Goal: Task Accomplishment & Management: Manage account settings

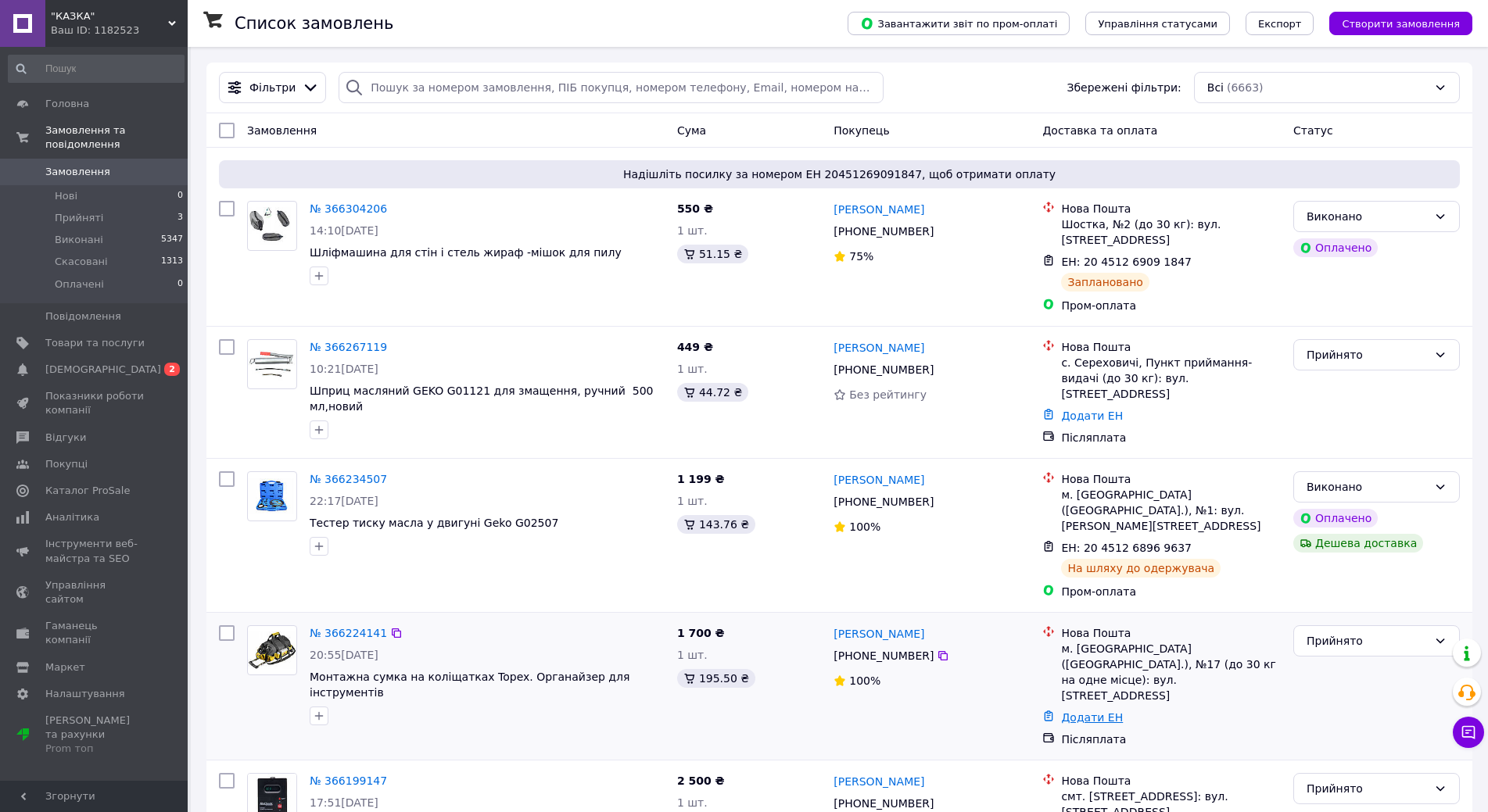
click at [1095, 711] on link "Додати ЕН" at bounding box center [1092, 716] width 62 height 12
click at [968, 695] on input "Додати ЕН" at bounding box center [996, 703] width 210 height 32
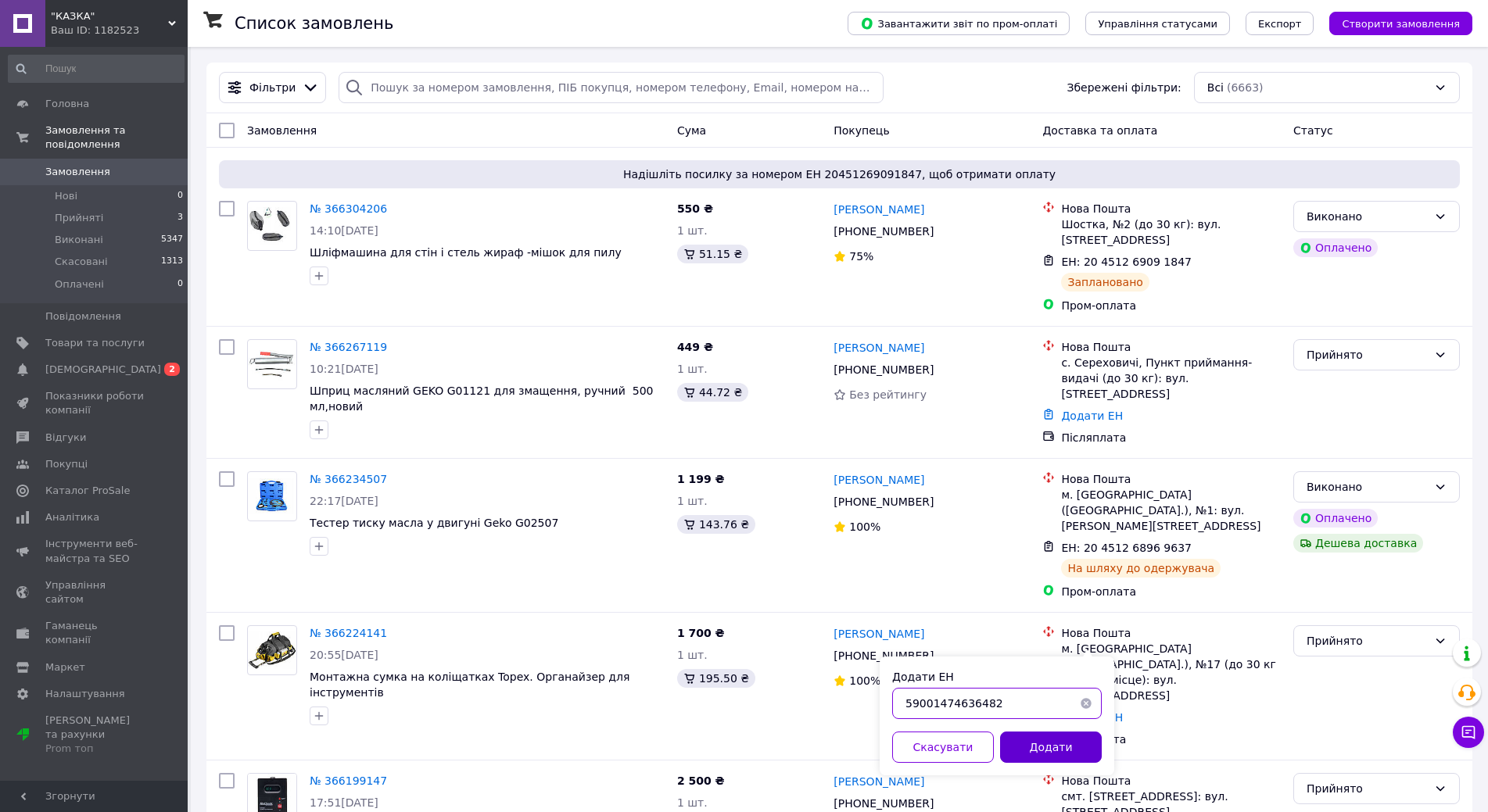
type input "59001474636482"
click at [1059, 742] on button "Додати" at bounding box center [1051, 746] width 101 height 32
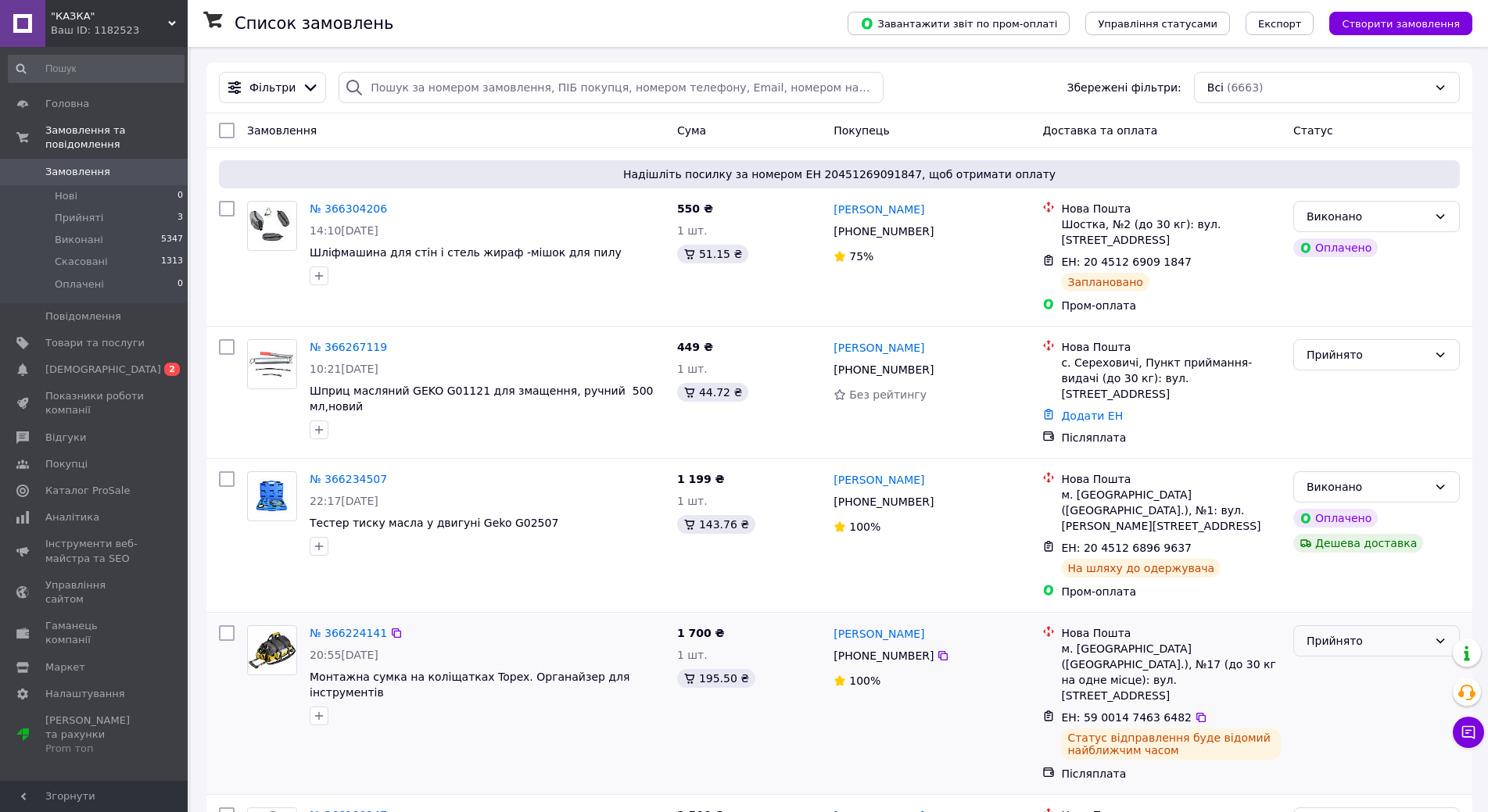
click at [1418, 625] on div "Прийнято" at bounding box center [1377, 640] width 167 height 32
click at [1334, 630] on li "Виконано" at bounding box center [1376, 628] width 165 height 28
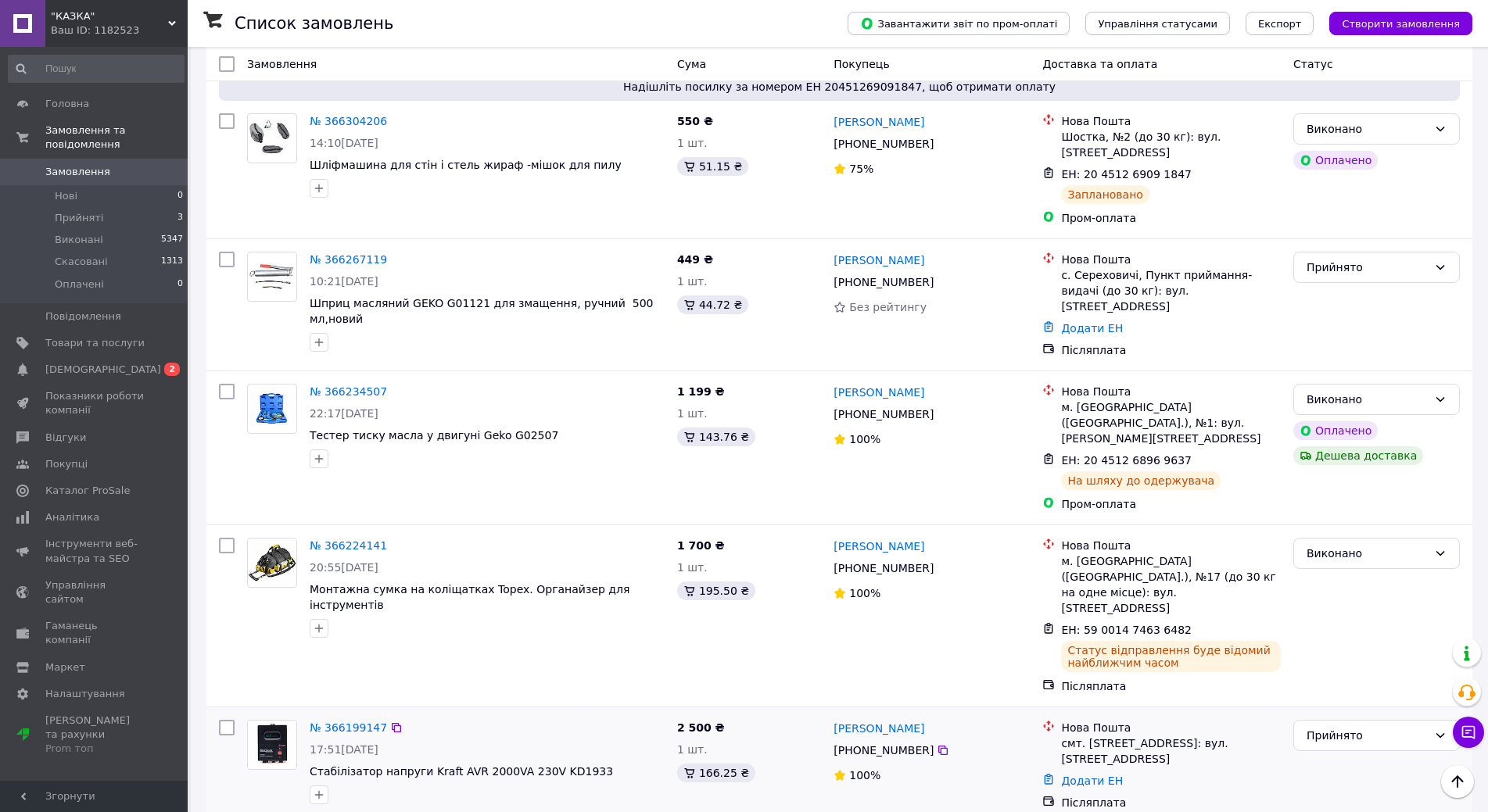
scroll to position [79, 0]
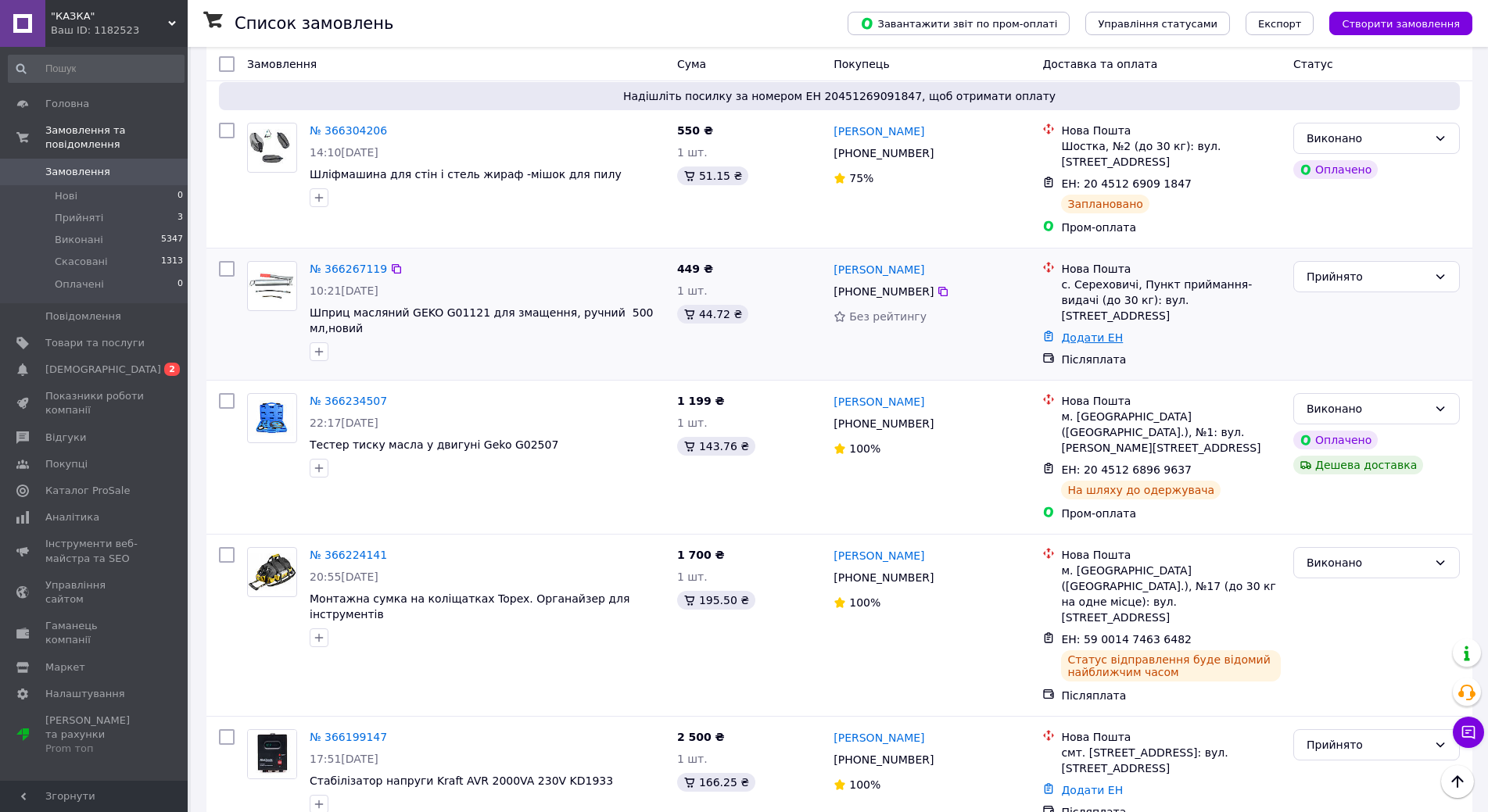
click at [1095, 331] on link "Додати ЕН" at bounding box center [1092, 337] width 62 height 12
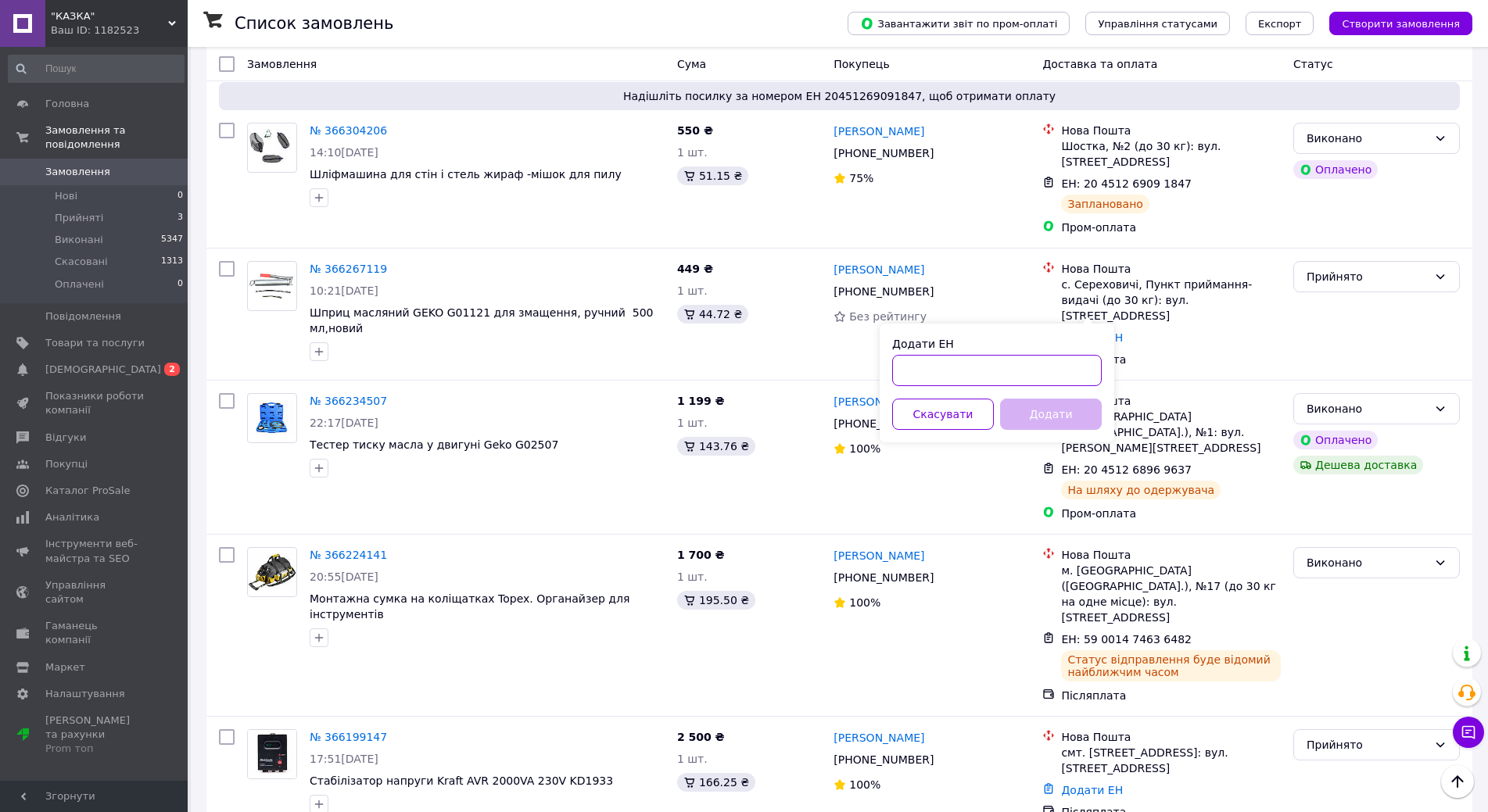
click at [967, 372] on input "Додати ЕН" at bounding box center [996, 370] width 210 height 32
type input "59001474635897"
click at [1068, 414] on button "Додати" at bounding box center [1051, 414] width 101 height 32
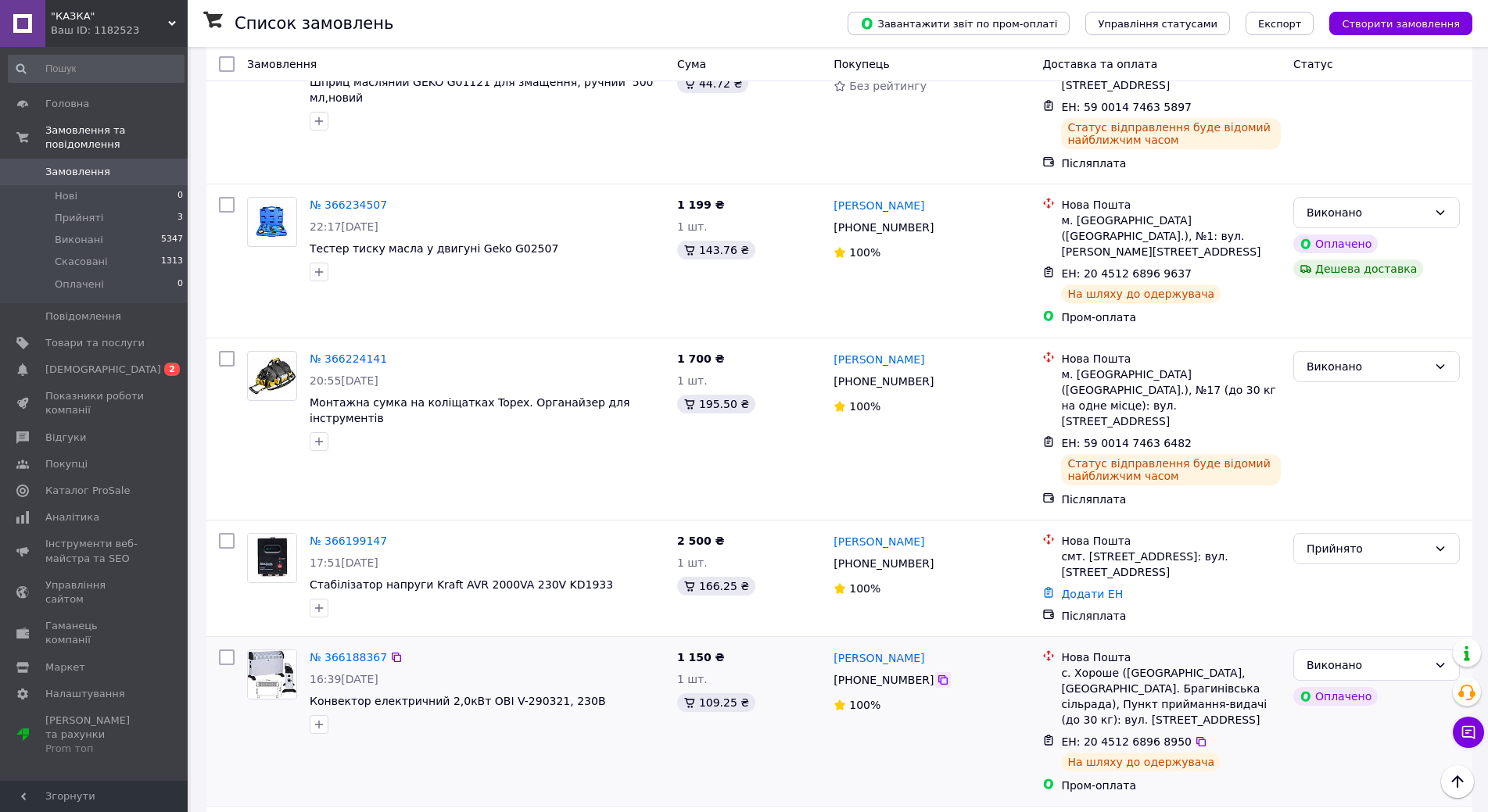
scroll to position [312, 0]
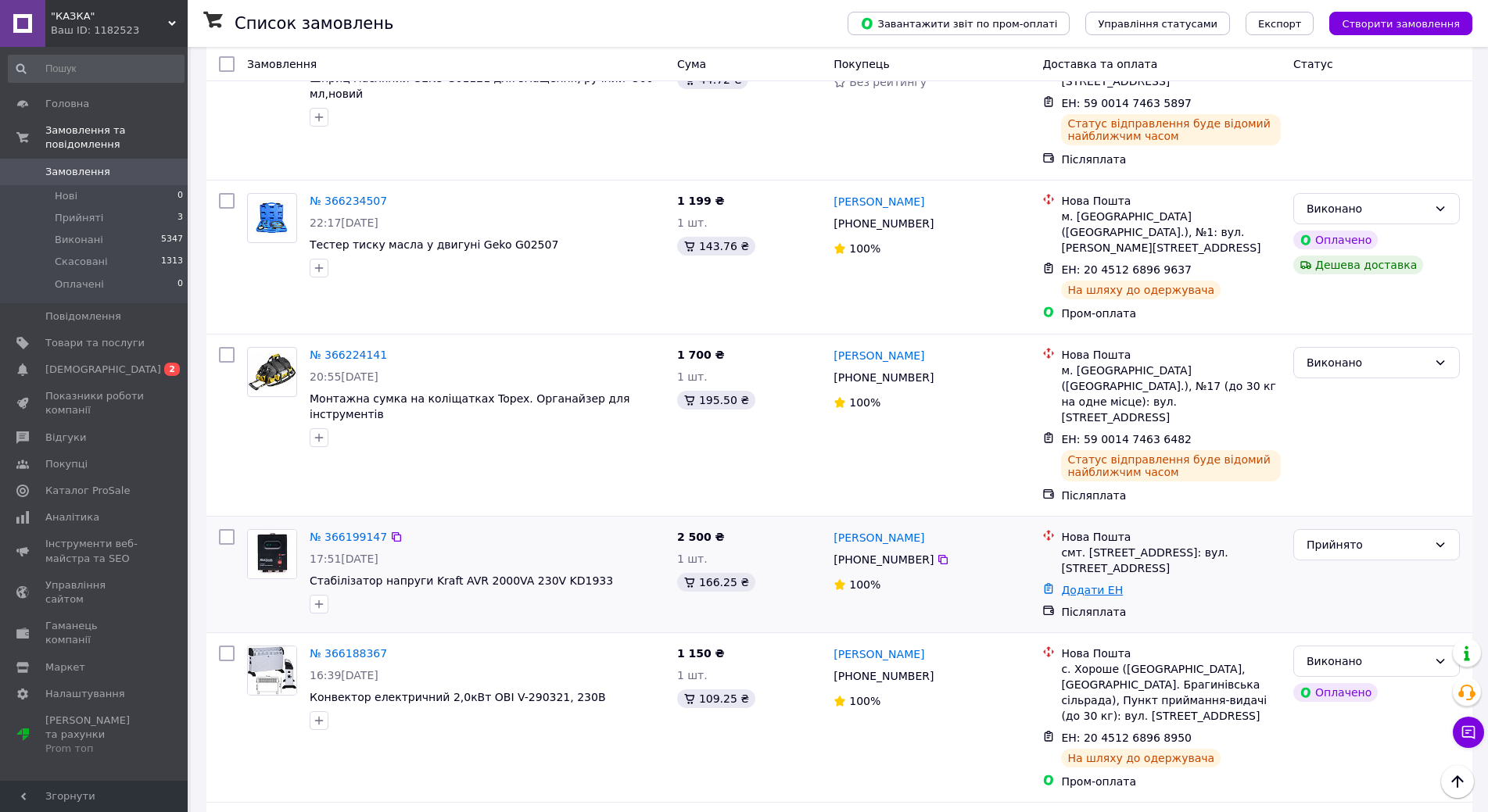
click at [1114, 584] on link "Додати ЕН" at bounding box center [1092, 589] width 62 height 12
click at [910, 566] on input "Додати ЕН" at bounding box center [996, 560] width 210 height 32
type input "59001474637401"
click at [1043, 604] on button "Додати" at bounding box center [1051, 604] width 101 height 32
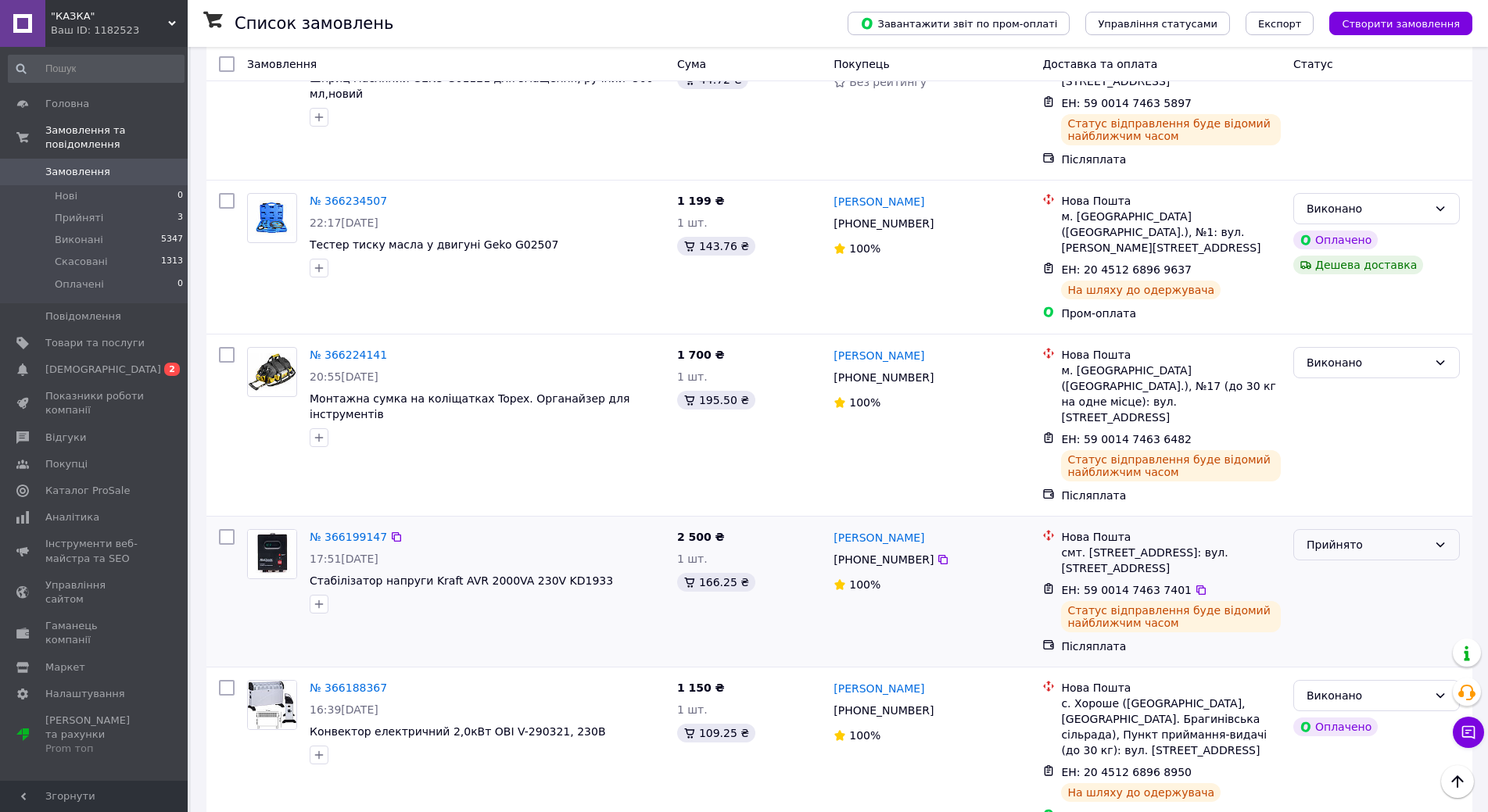
click at [1442, 542] on icon at bounding box center [1440, 545] width 9 height 5
click at [1339, 500] on li "Виконано" at bounding box center [1376, 500] width 165 height 28
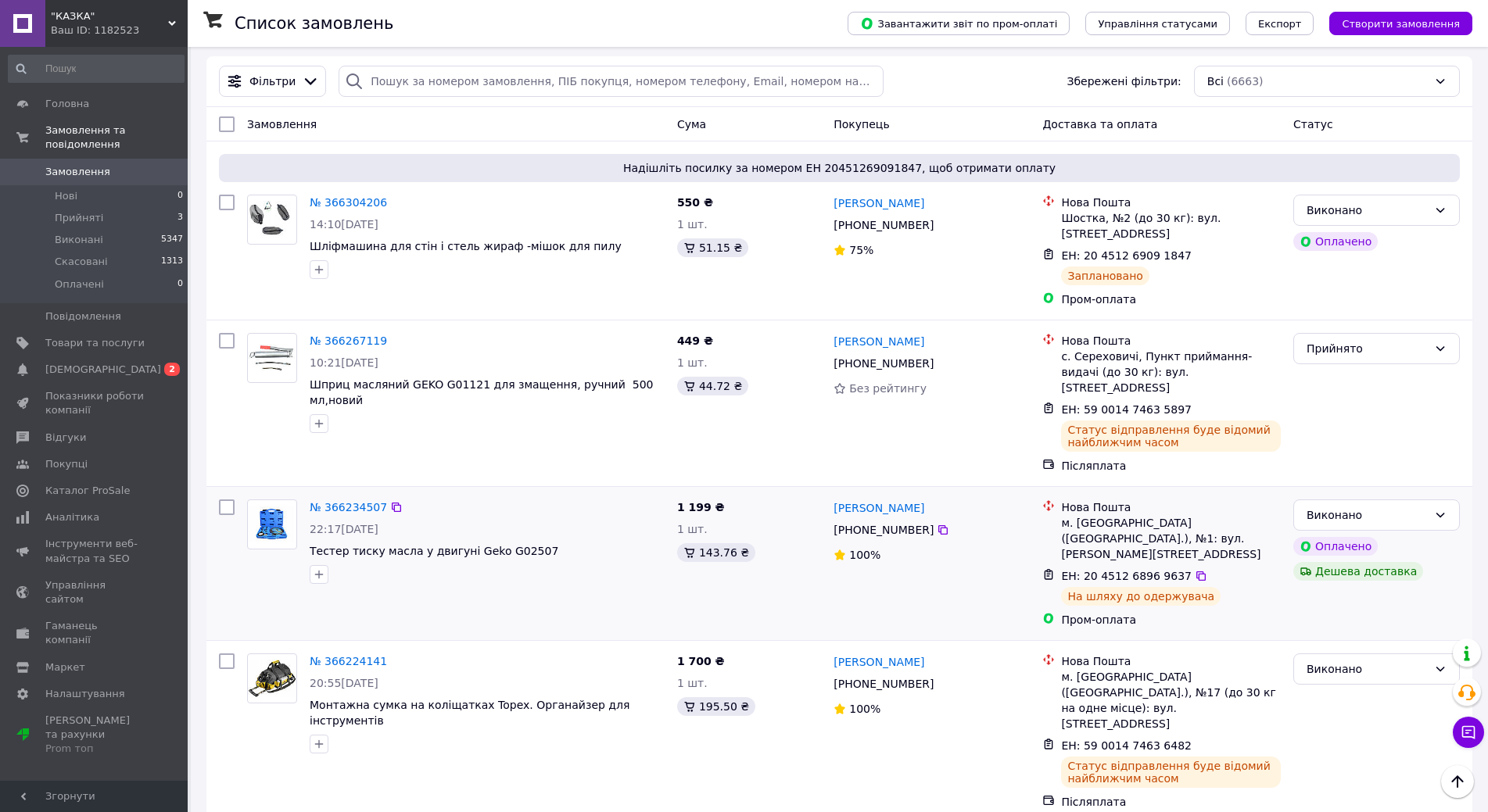
scroll to position [0, 0]
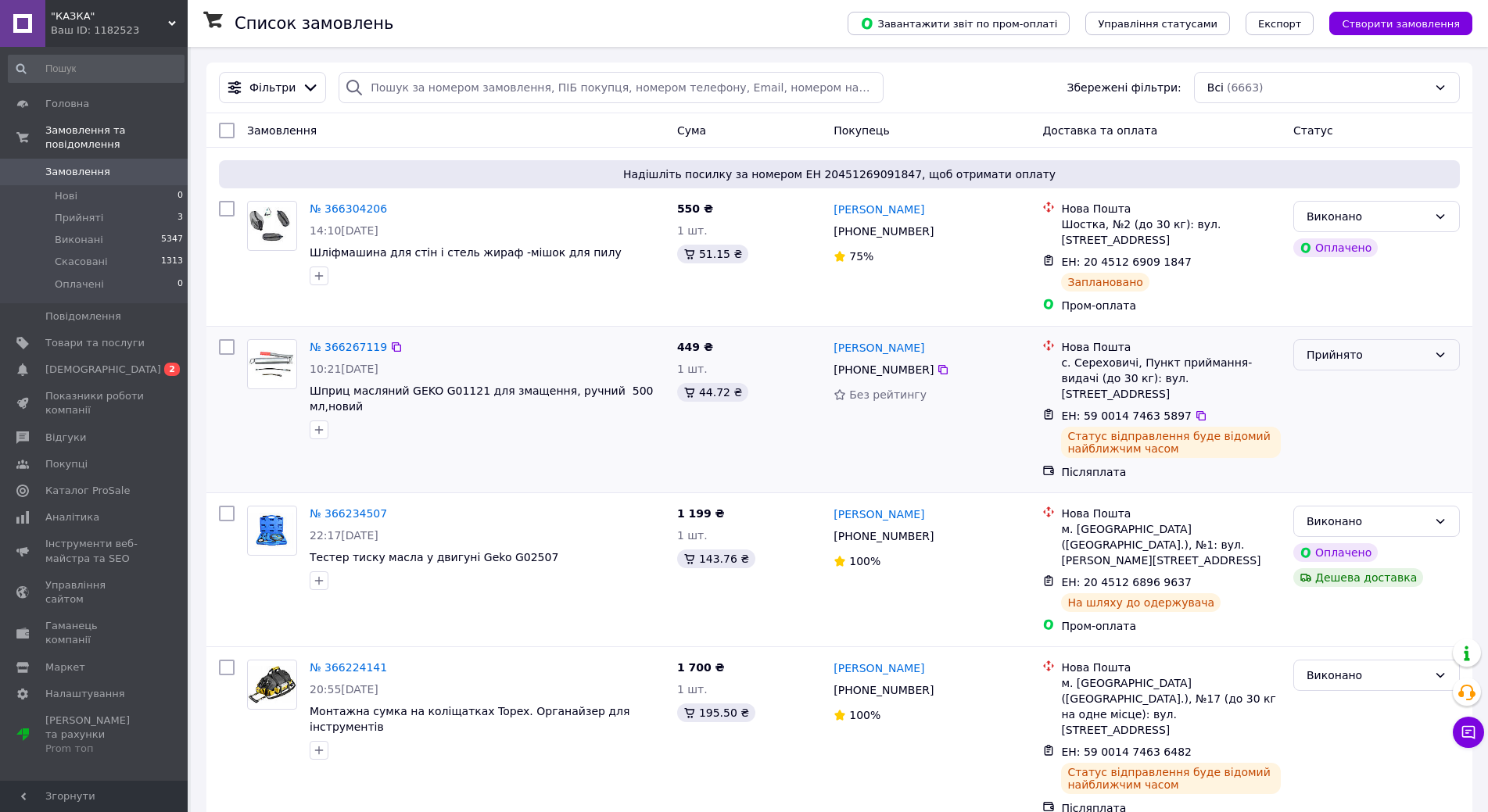
click at [1407, 346] on div "Прийнято" at bounding box center [1367, 355] width 122 height 17
click at [1350, 374] on li "Виконано" at bounding box center [1376, 373] width 165 height 28
click at [84, 363] on span "[DEMOGRAPHIC_DATA]" at bounding box center [103, 369] width 116 height 14
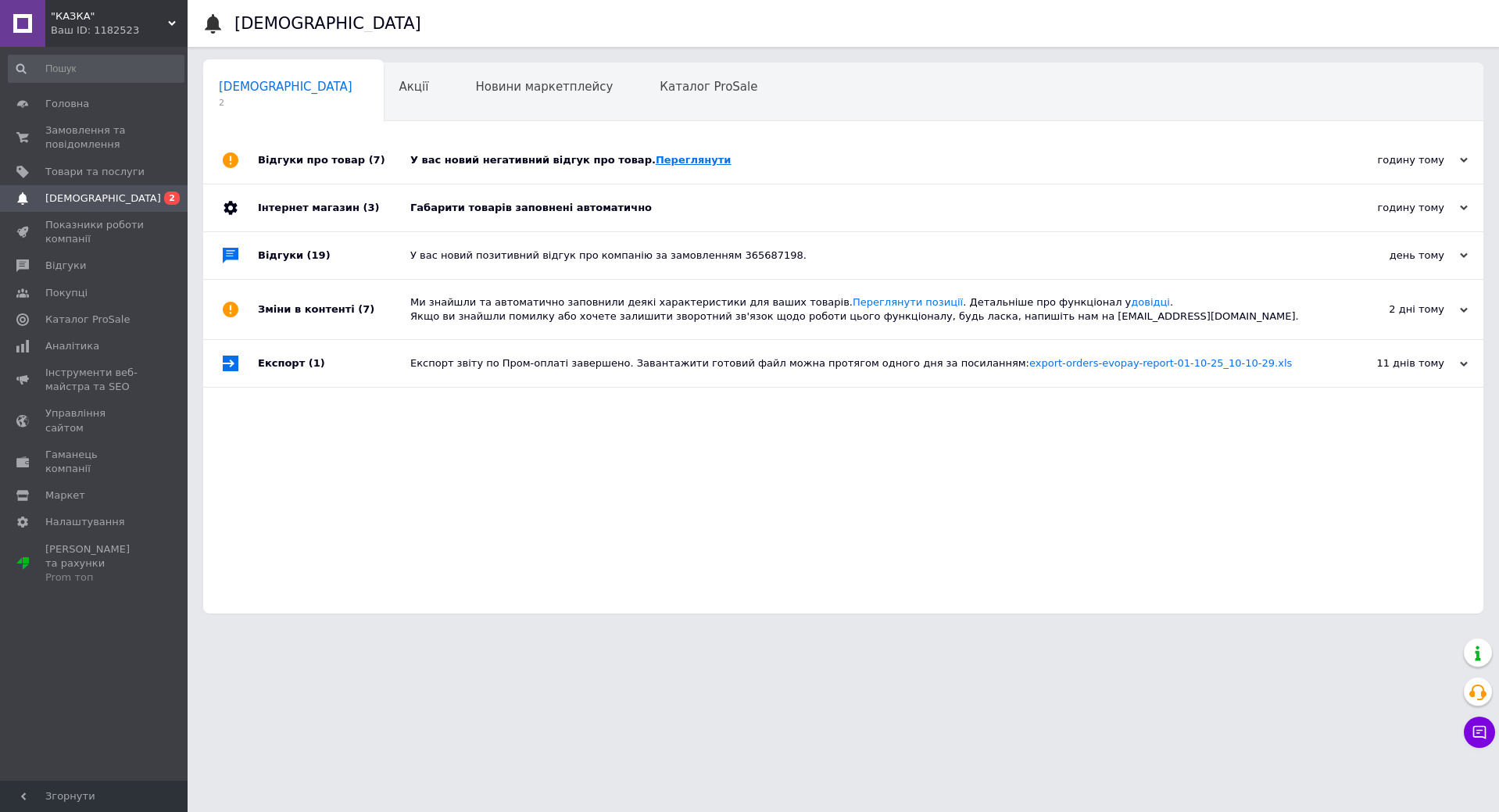
click at [656, 162] on link "Переглянути" at bounding box center [694, 159] width 76 height 11
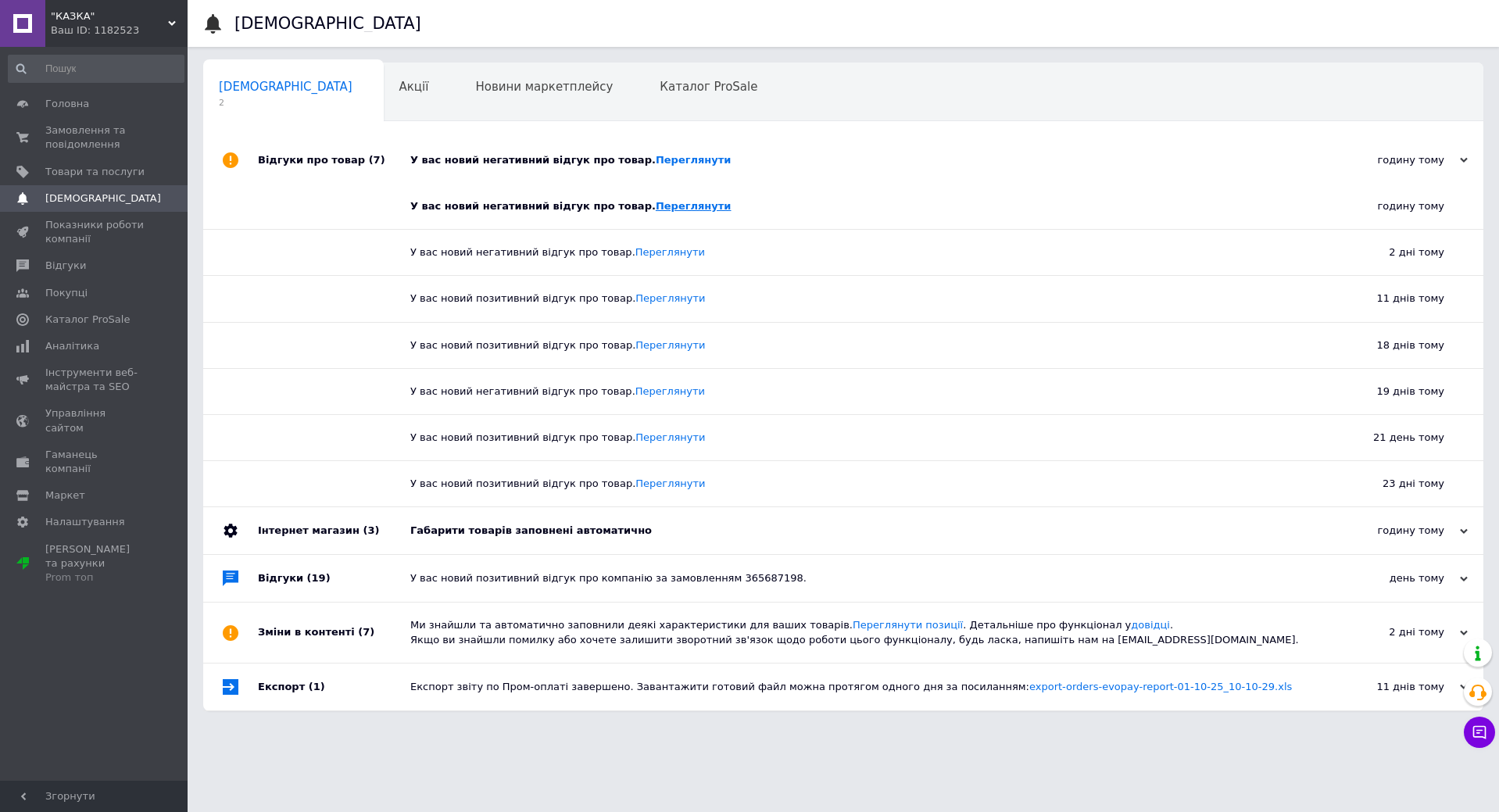
click at [656, 209] on link "Переглянути" at bounding box center [694, 206] width 76 height 11
click at [78, 125] on span "Замовлення та повідомлення" at bounding box center [95, 138] width 100 height 28
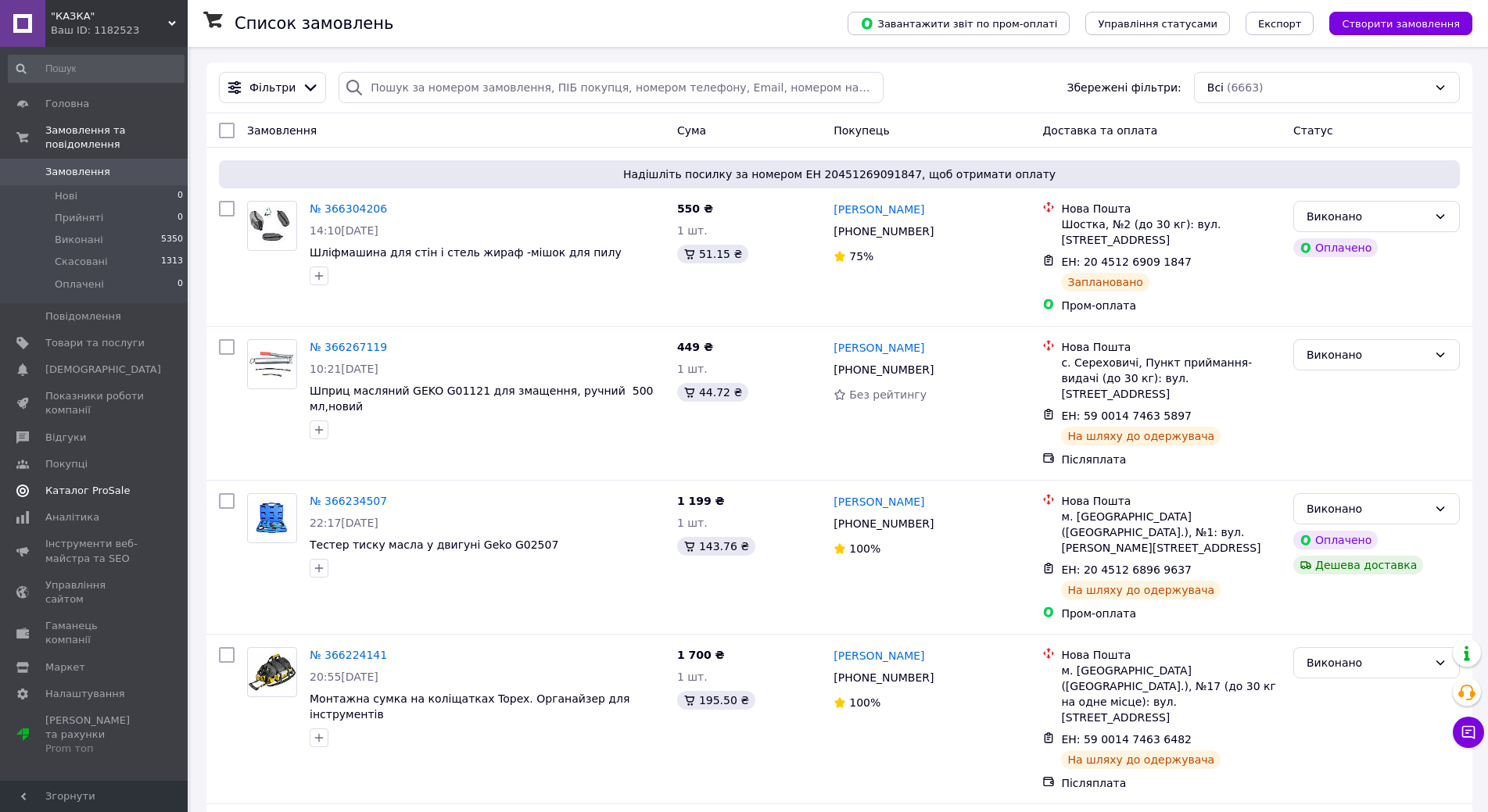
click at [62, 483] on span "Каталог ProSale" at bounding box center [87, 490] width 84 height 14
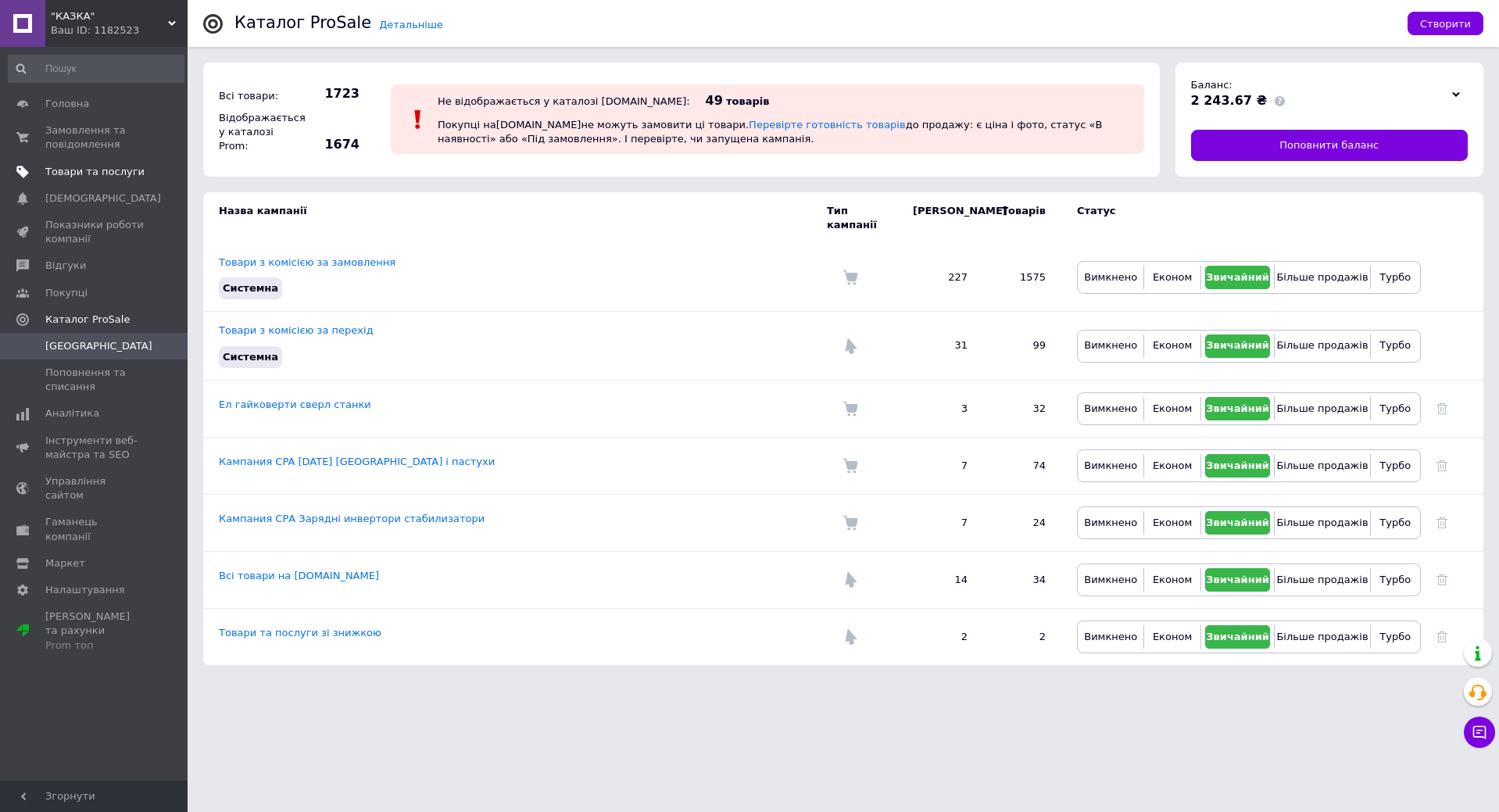
click at [86, 168] on span "Товари та послуги" at bounding box center [95, 172] width 100 height 14
